Goal: Register for event/course

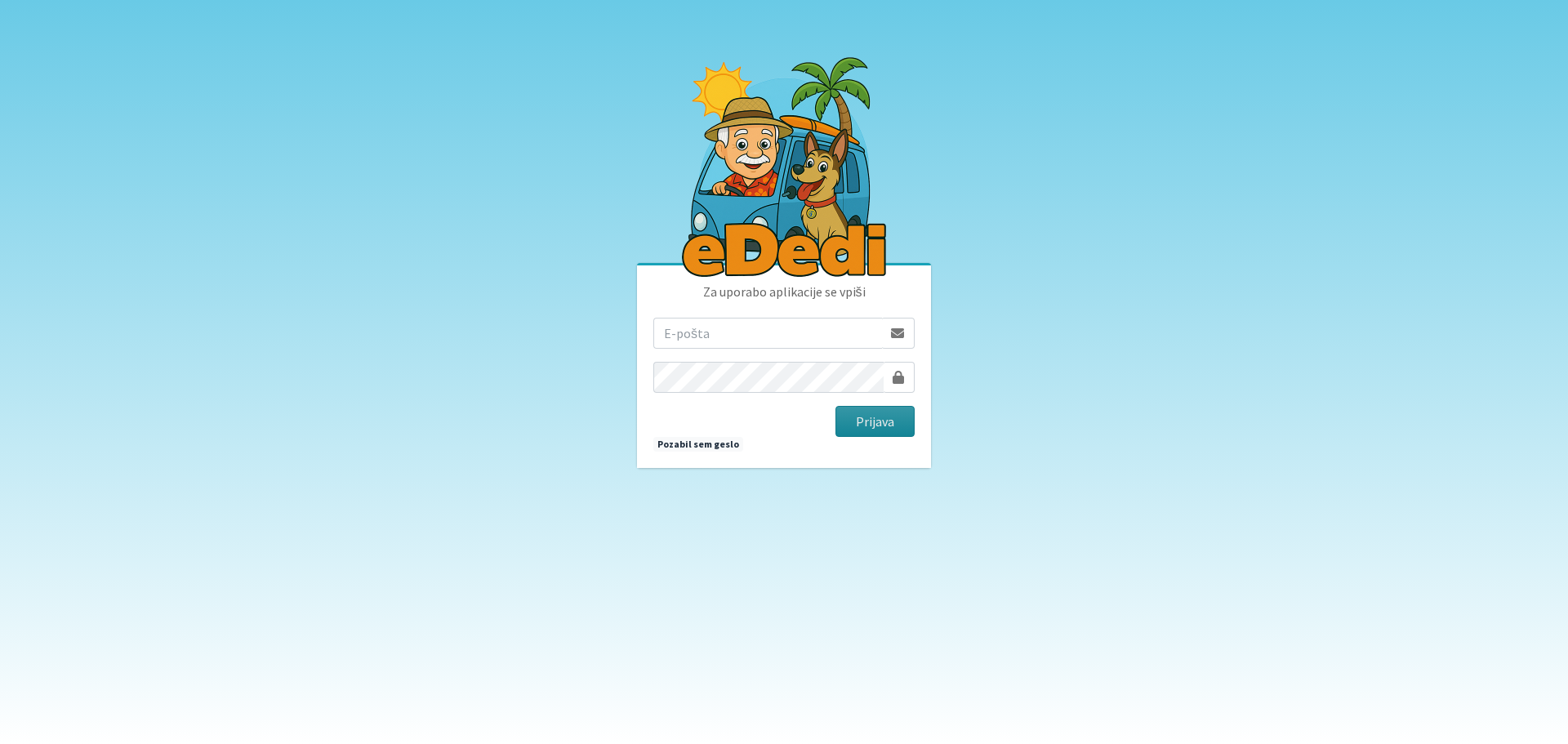
type input "[EMAIL_ADDRESS][DOMAIN_NAME]"
click at [888, 421] on button "Prijava" at bounding box center [875, 420] width 79 height 31
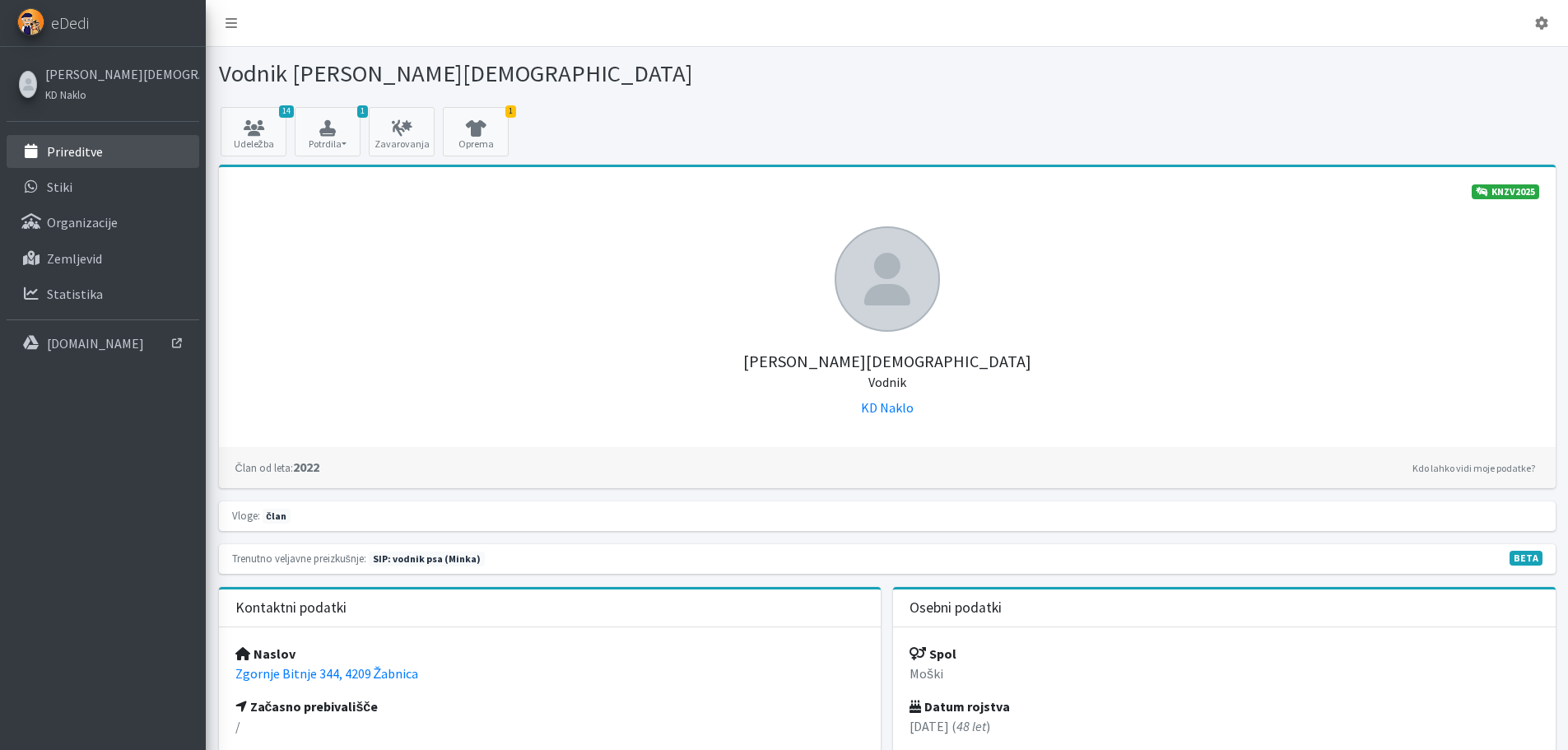
click at [52, 146] on p "Prireditve" at bounding box center [75, 151] width 56 height 17
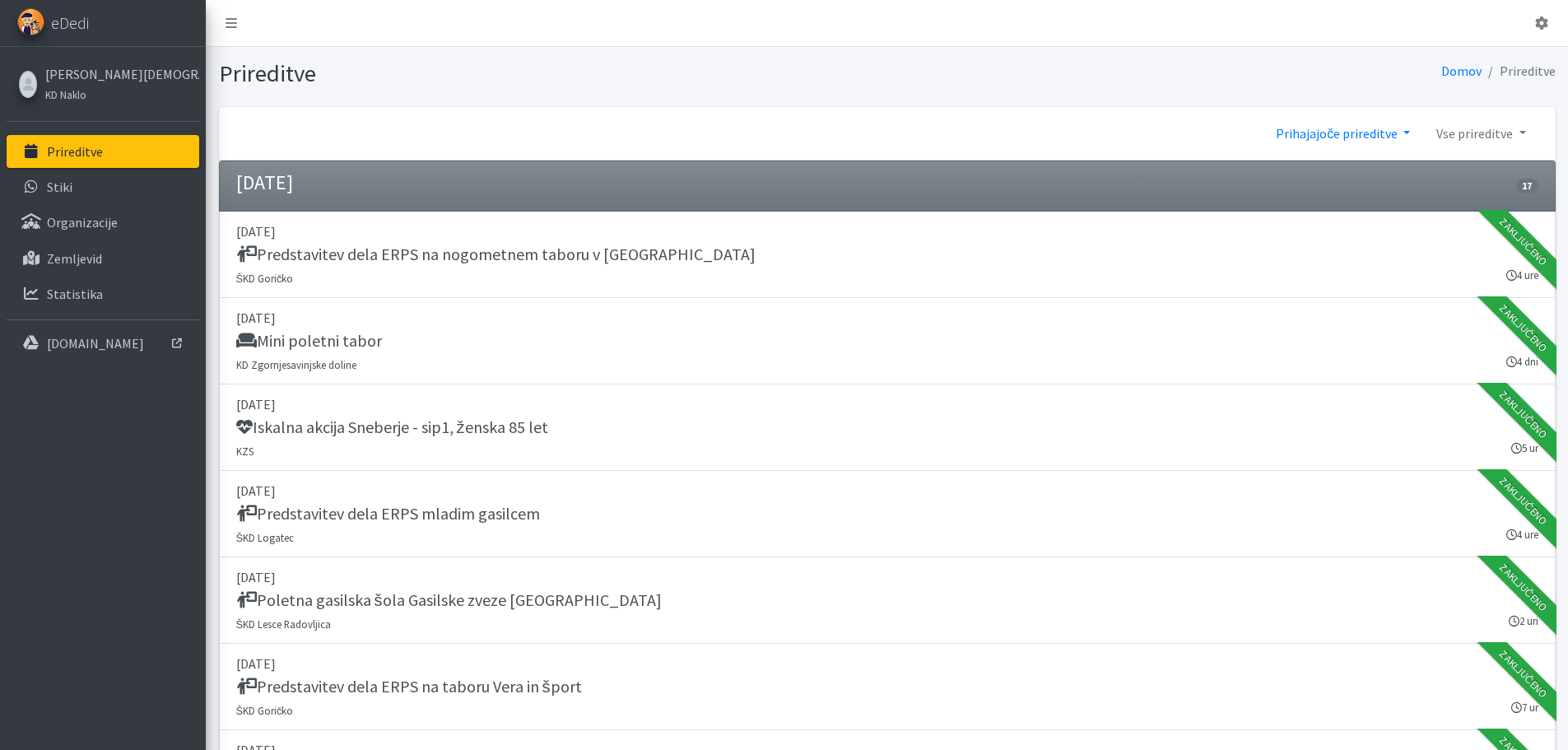
click at [1331, 133] on link "Prihajajoče prireditve" at bounding box center [1342, 133] width 160 height 33
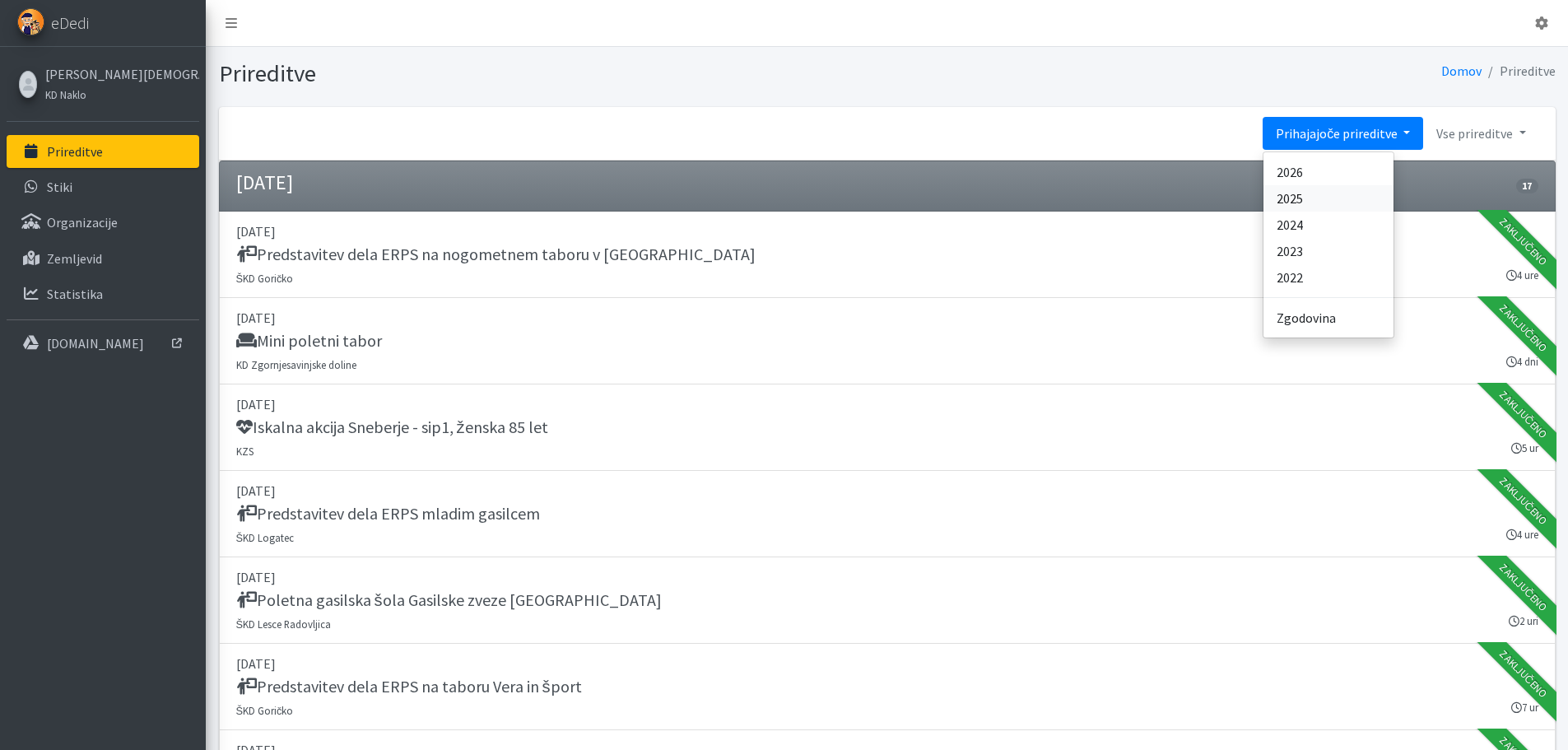
click at [1319, 198] on link "2025" at bounding box center [1328, 198] width 130 height 26
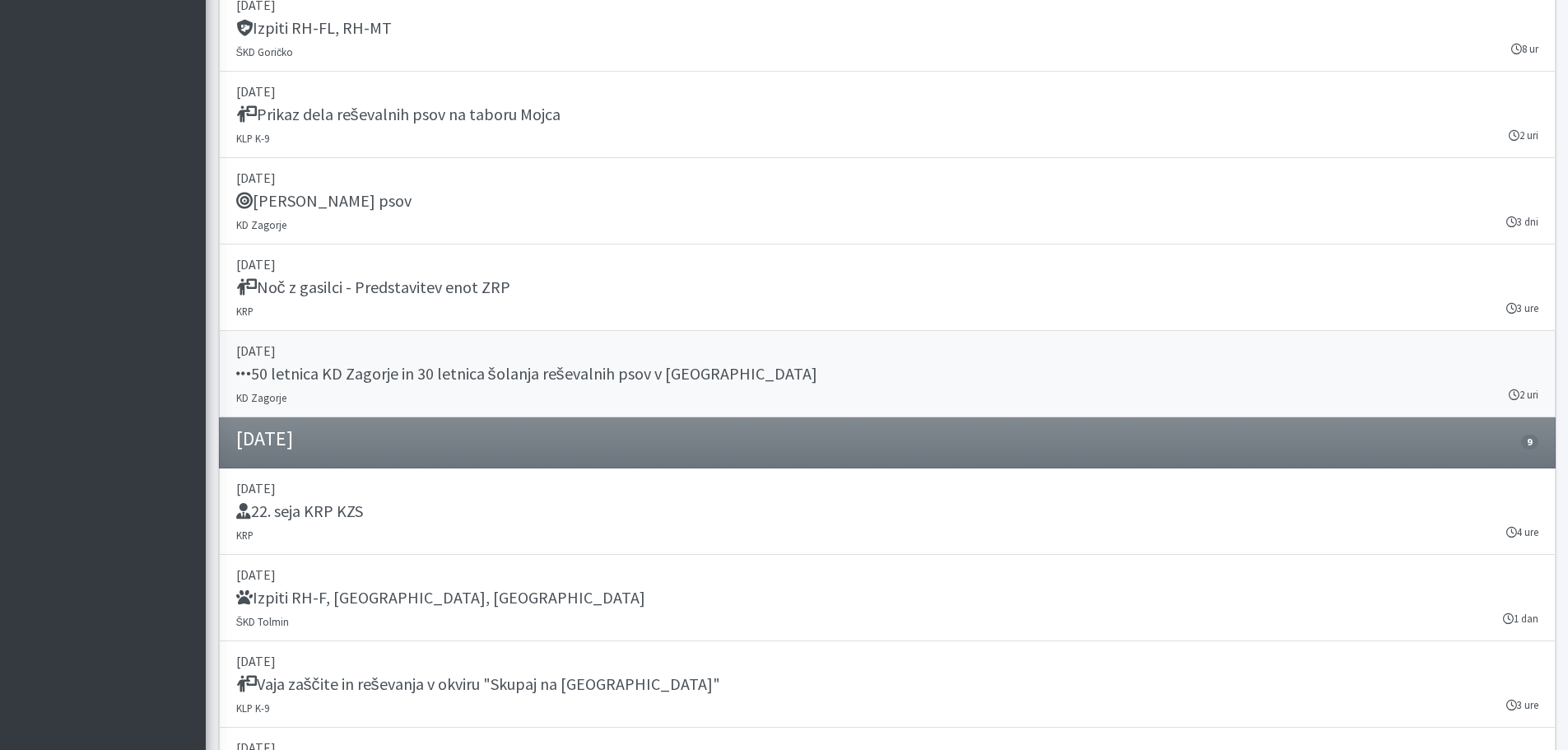
scroll to position [18108, 0]
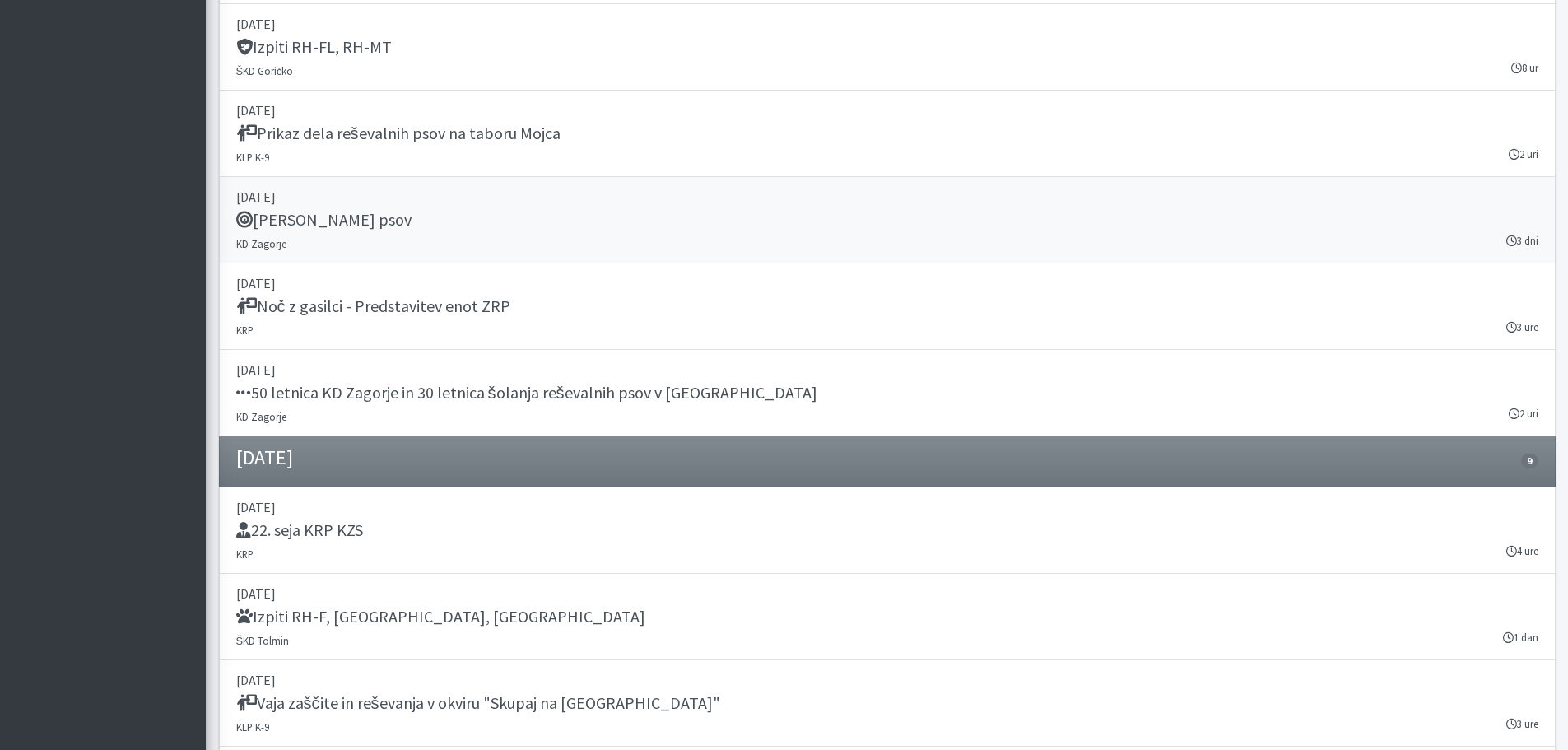
click at [471, 213] on div "[PERSON_NAME] psov" at bounding box center [886, 221] width 1302 height 23
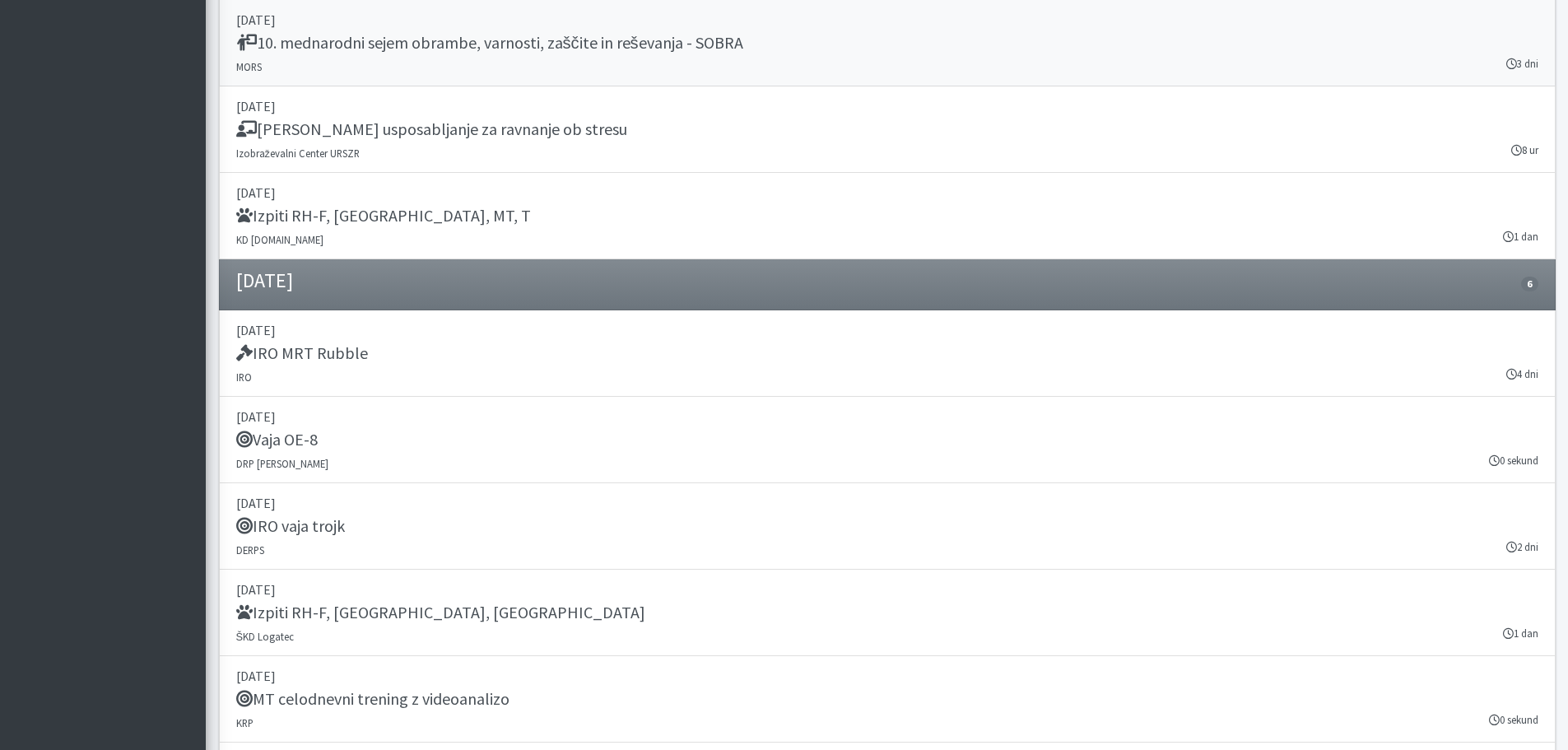
scroll to position [19096, 0]
